Goal: Transaction & Acquisition: Purchase product/service

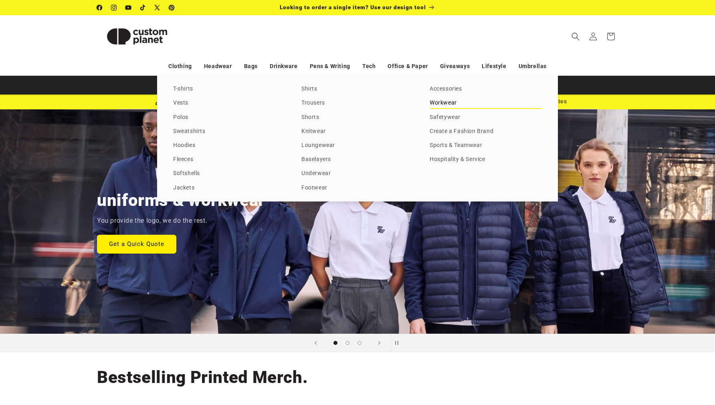
click at [434, 105] on link "Workwear" at bounding box center [485, 103] width 112 height 11
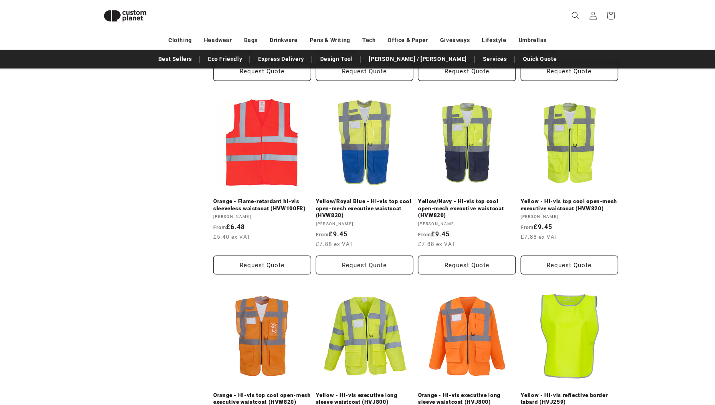
scroll to position [857, 0]
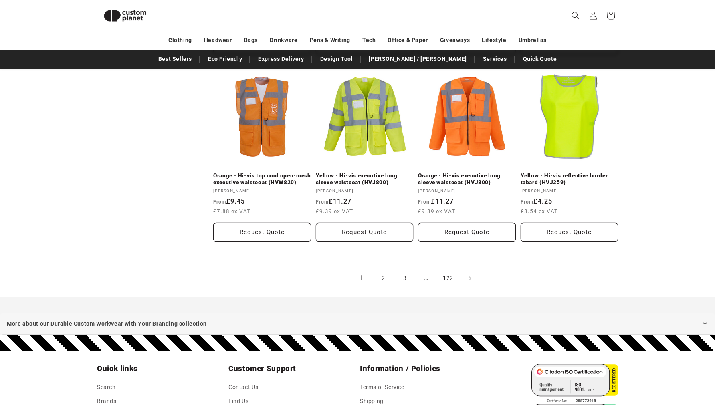
click at [381, 276] on link "2" at bounding box center [383, 279] width 18 height 18
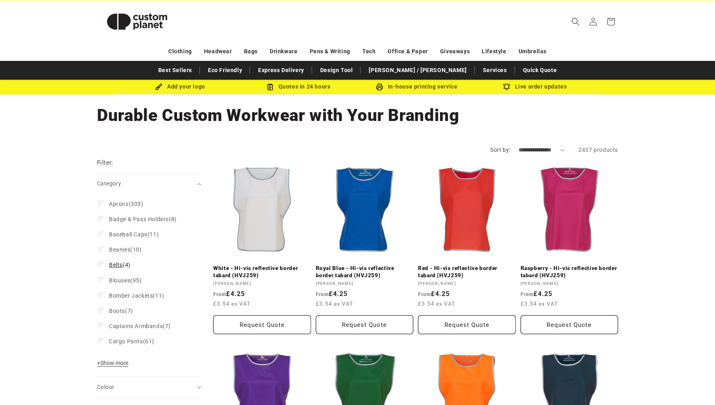
scroll to position [17, 0]
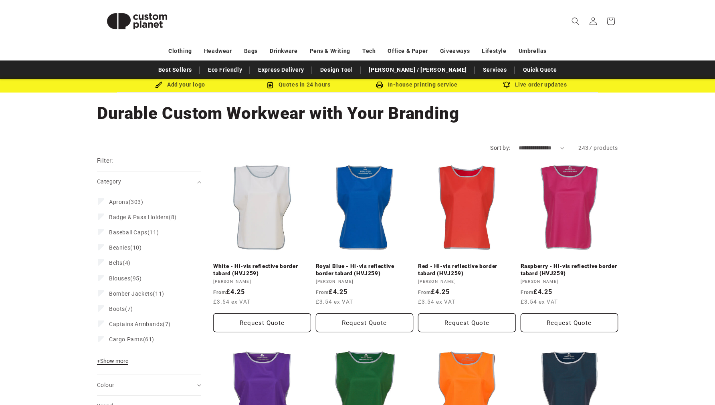
click at [119, 359] on span "+ Show more" at bounding box center [112, 361] width 31 height 6
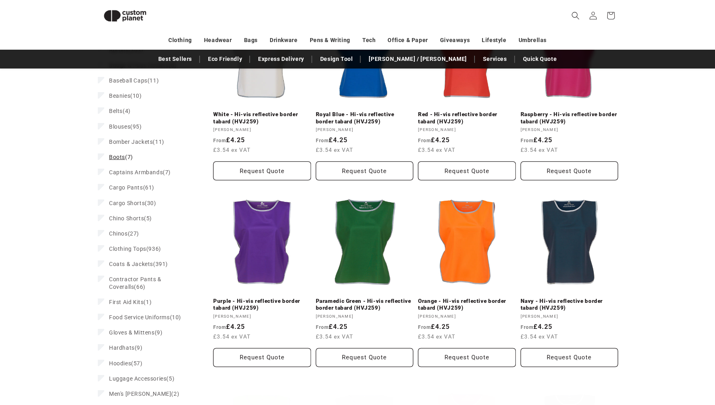
scroll to position [158, 0]
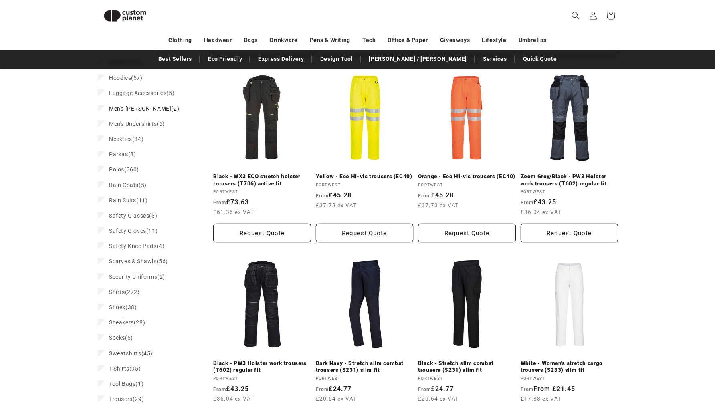
scroll to position [469, 0]
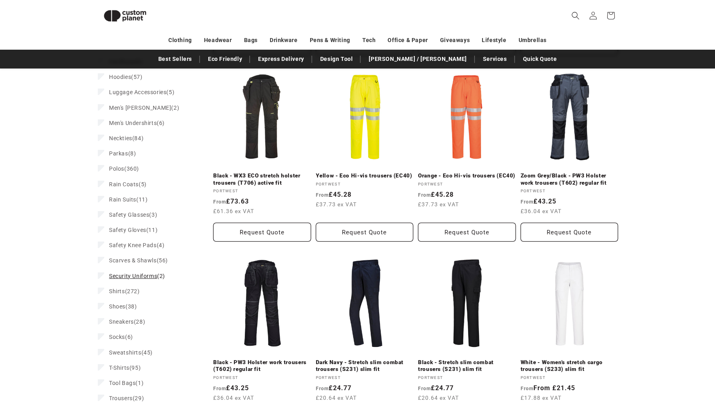
click at [105, 274] on label "Security Uniforms (2) Security Uniforms (2 products)" at bounding box center [147, 275] width 98 height 15
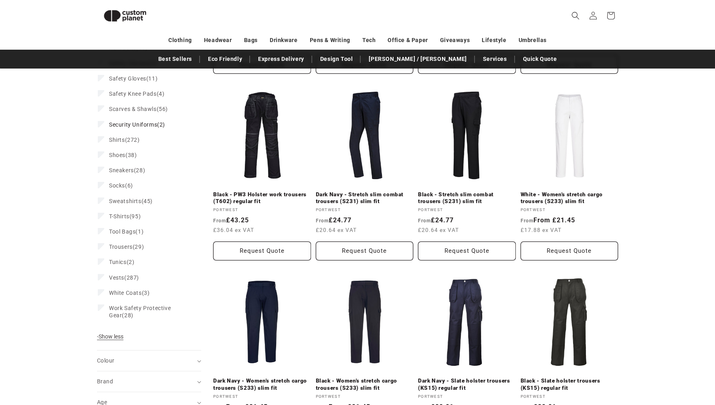
scroll to position [649, 0]
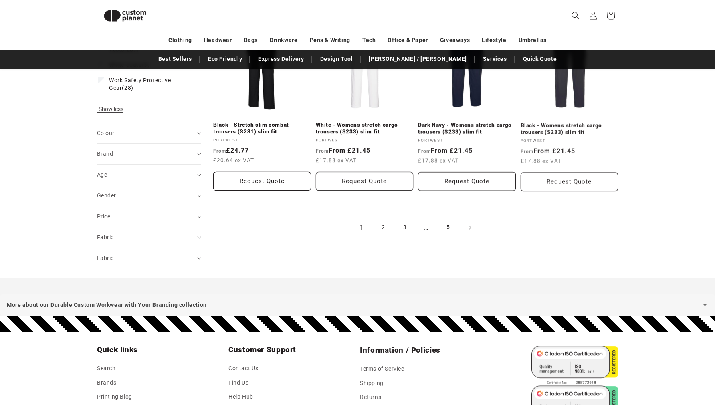
scroll to position [909, 0]
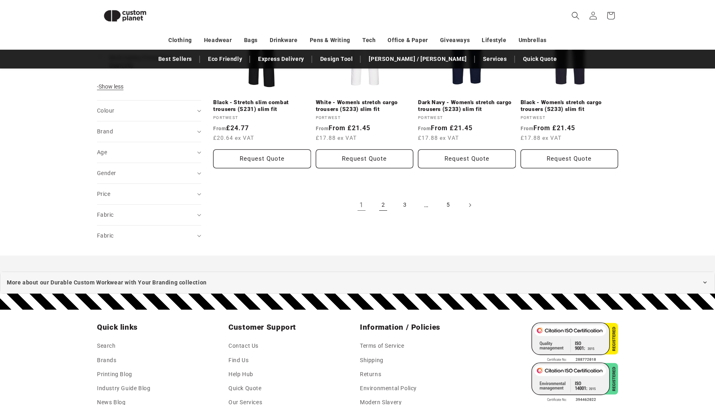
click at [385, 204] on link "2" at bounding box center [383, 205] width 18 height 18
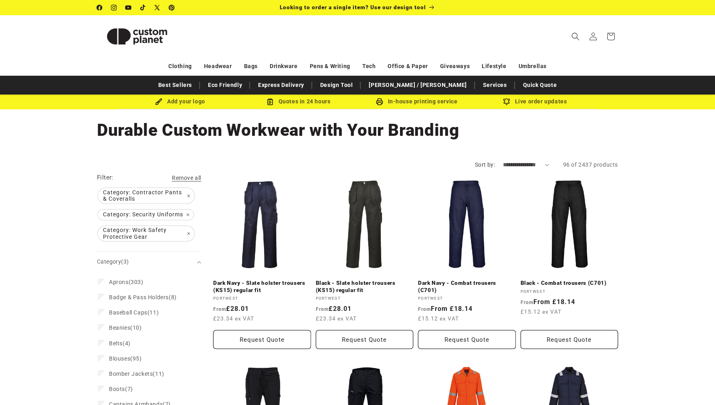
click at [536, 163] on select "**********" at bounding box center [526, 165] width 46 height 8
select select "**********"
click at [503, 161] on select "**********" at bounding box center [526, 165] width 46 height 8
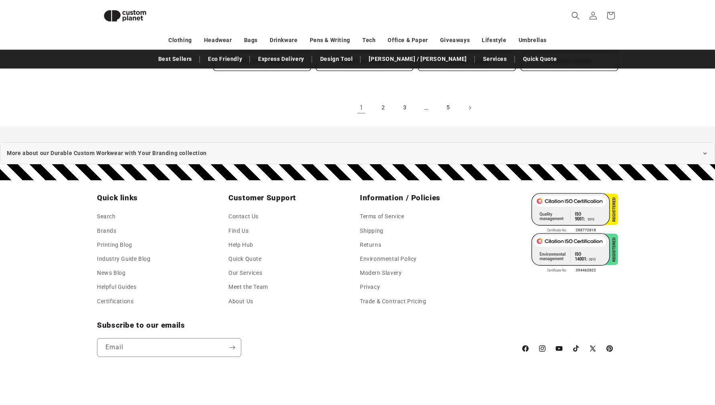
scroll to position [1019, 0]
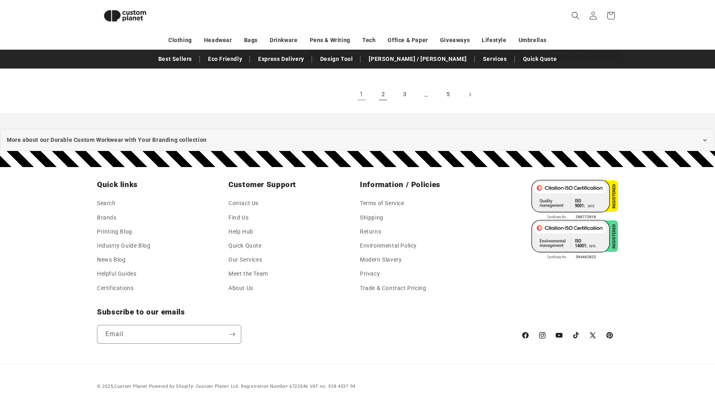
click at [386, 93] on link "2" at bounding box center [383, 95] width 18 height 18
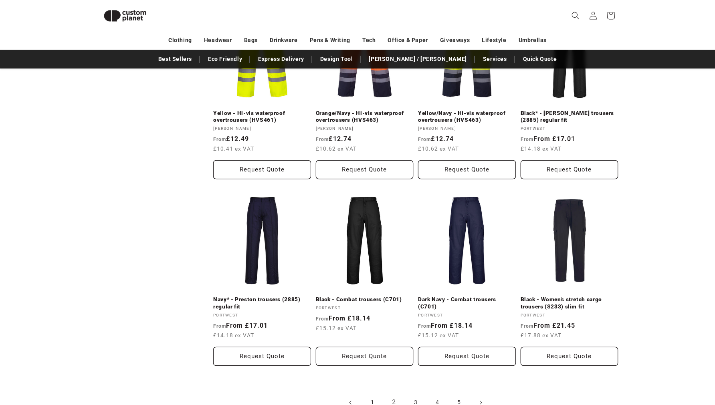
scroll to position [788, 0]
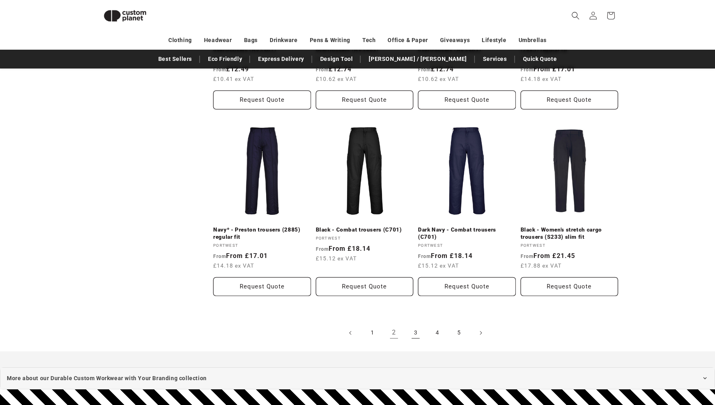
click at [416, 332] on link "3" at bounding box center [416, 333] width 18 height 18
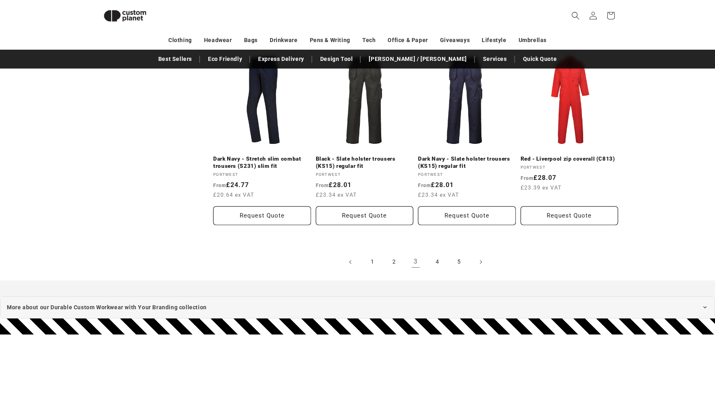
scroll to position [913, 0]
